Goal: Task Accomplishment & Management: Use online tool/utility

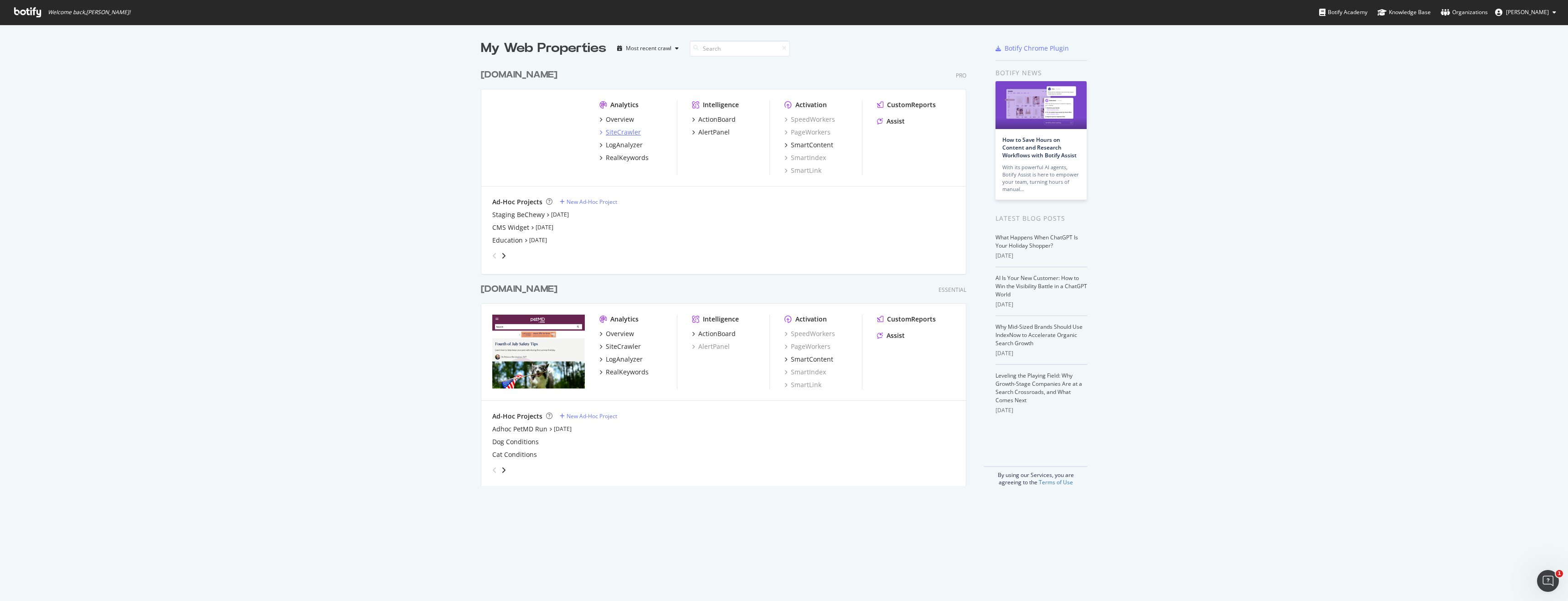
scroll to position [601, 1568]
click at [620, 147] on div "LogAnalyzer" at bounding box center [624, 144] width 37 height 9
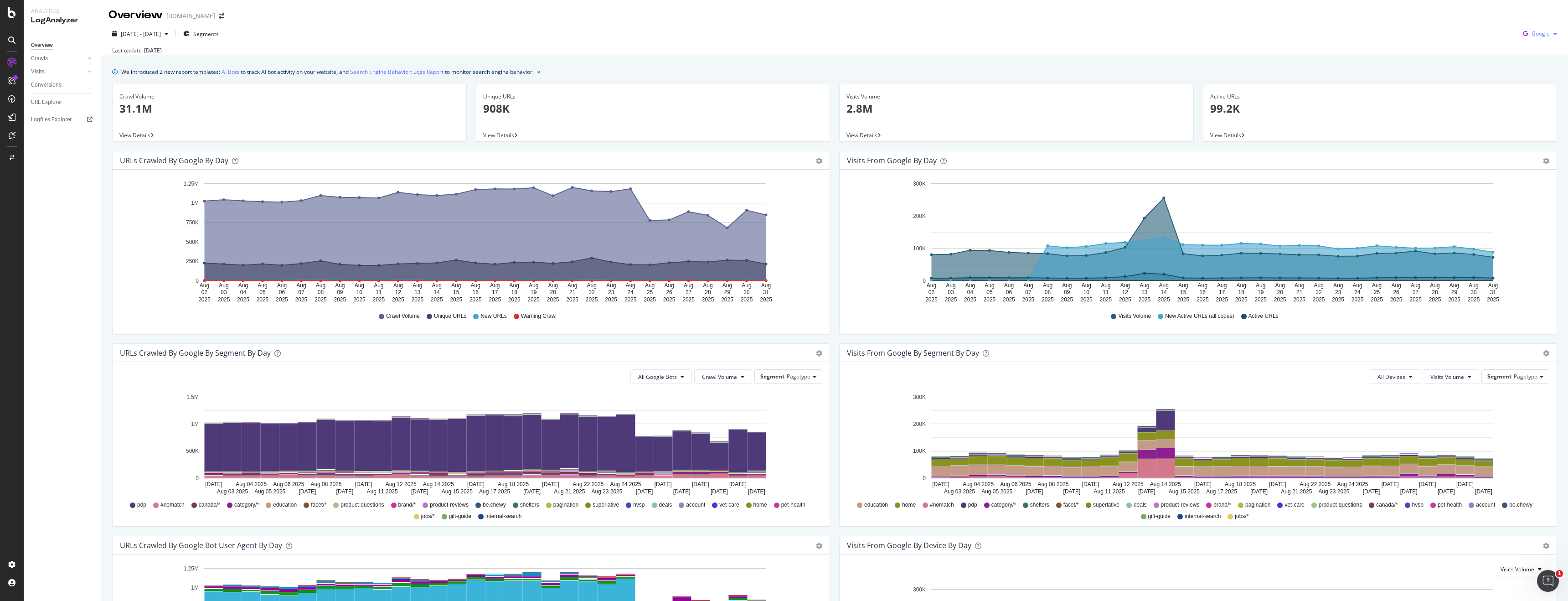
click at [1536, 35] on span "Google" at bounding box center [1541, 33] width 18 height 8
click at [1536, 80] on div "OpenAI" at bounding box center [1533, 85] width 63 height 13
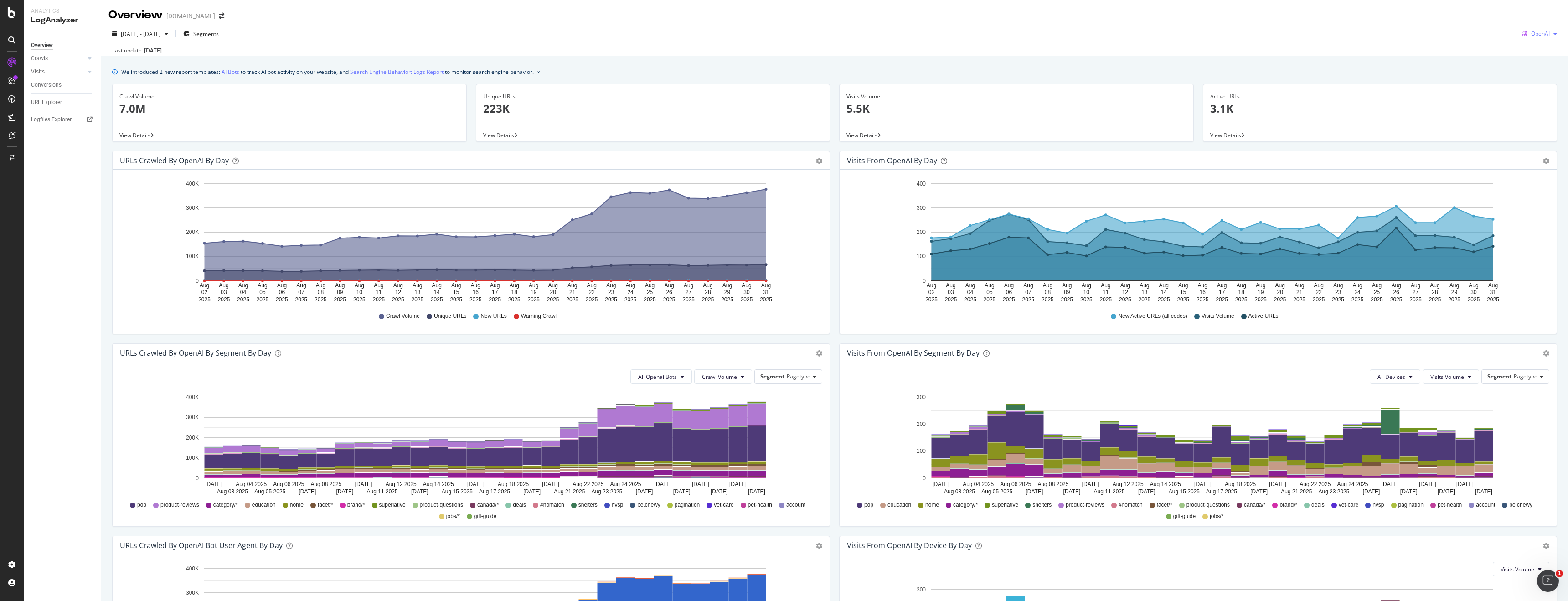
click at [1546, 32] on span "OpenAI" at bounding box center [1540, 33] width 19 height 8
click at [1531, 104] on span "Other AI Bots" at bounding box center [1541, 103] width 34 height 8
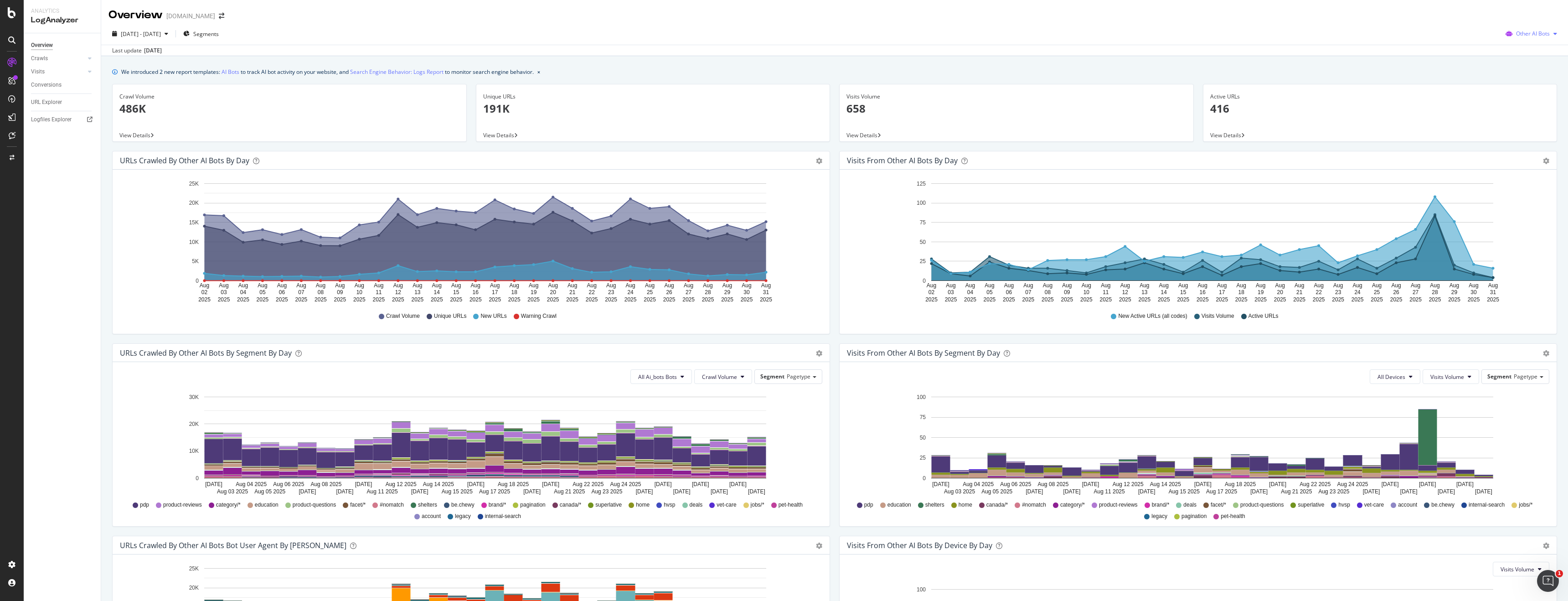
click at [1523, 28] on div "Other AI Bots" at bounding box center [1531, 33] width 58 height 13
click at [1521, 73] on div "Bing" at bounding box center [1531, 68] width 65 height 13
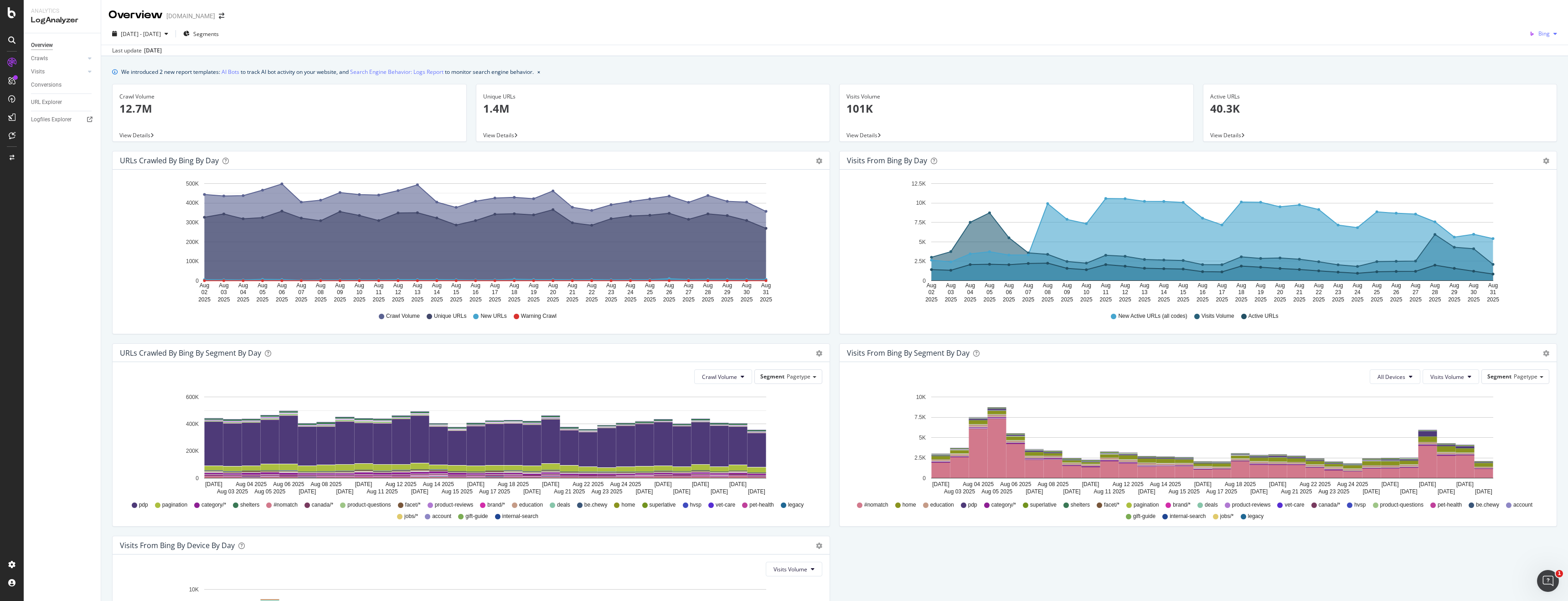
click at [1545, 30] on span "Bing" at bounding box center [1544, 33] width 11 height 8
click at [1533, 54] on span "Google" at bounding box center [1541, 52] width 34 height 8
